Goal: Understand site structure: Grasp the organization and layout of the website

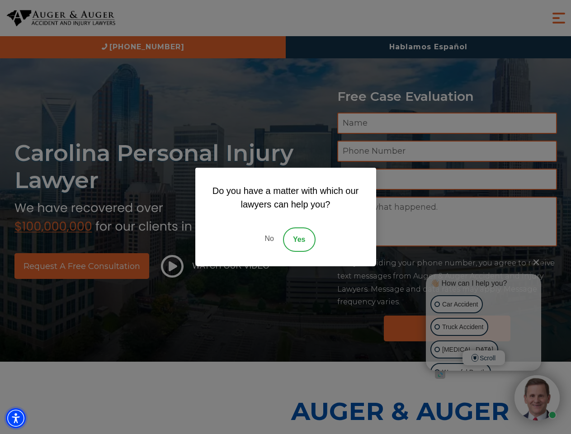
click at [16, 418] on img "Accessibility Menu" at bounding box center [16, 418] width 20 height 20
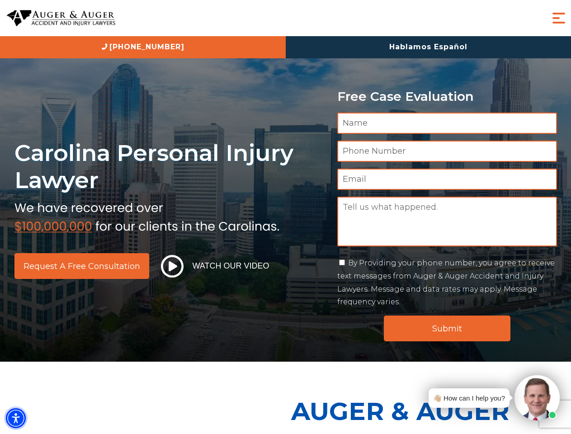
click at [16, 418] on img "Accessibility Menu" at bounding box center [16, 418] width 20 height 20
